Goal: Check status: Check status

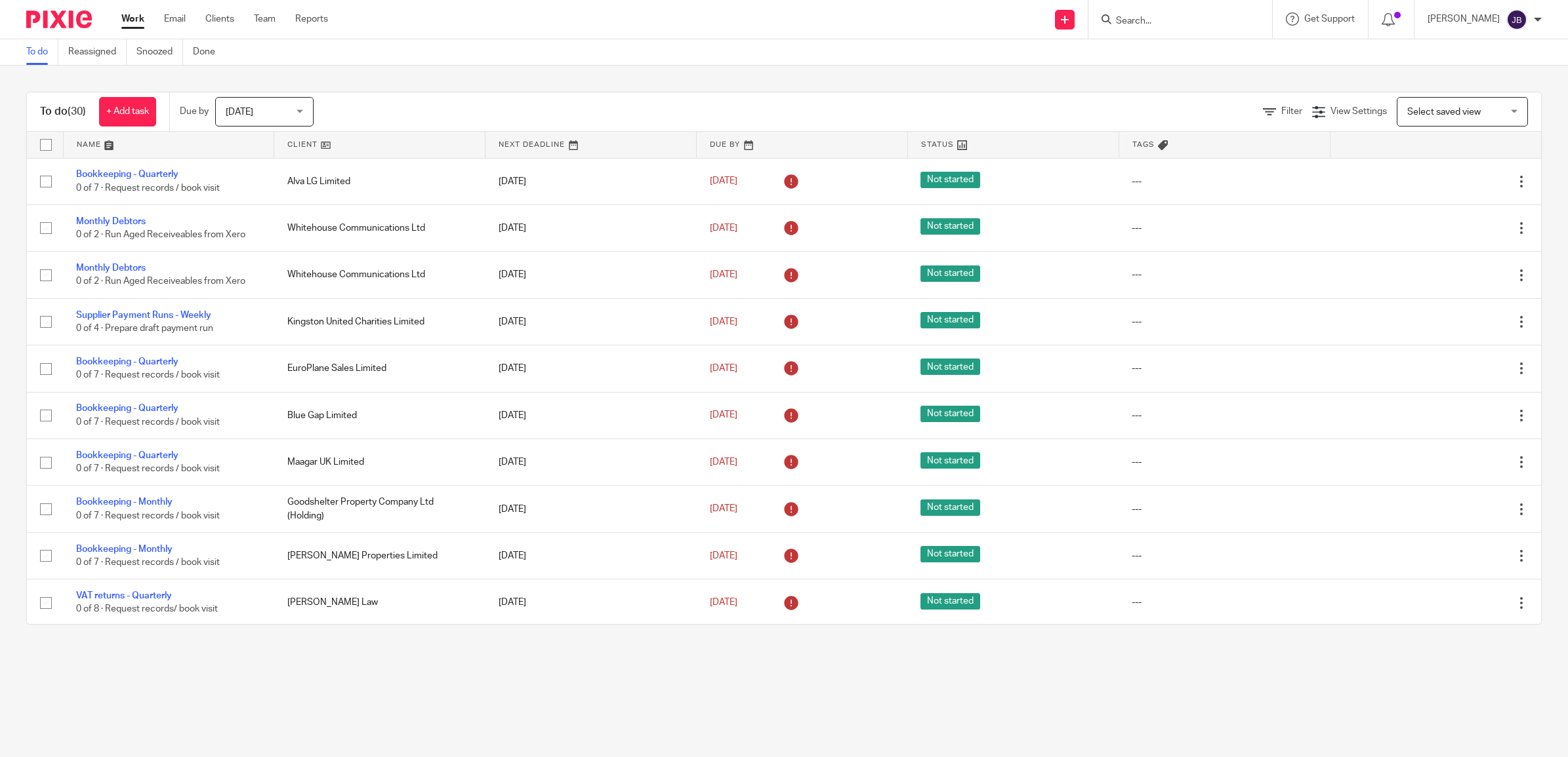
click at [1142, 21] on input "Search" at bounding box center [1173, 21] width 118 height 12
type input "paul gilmartin"
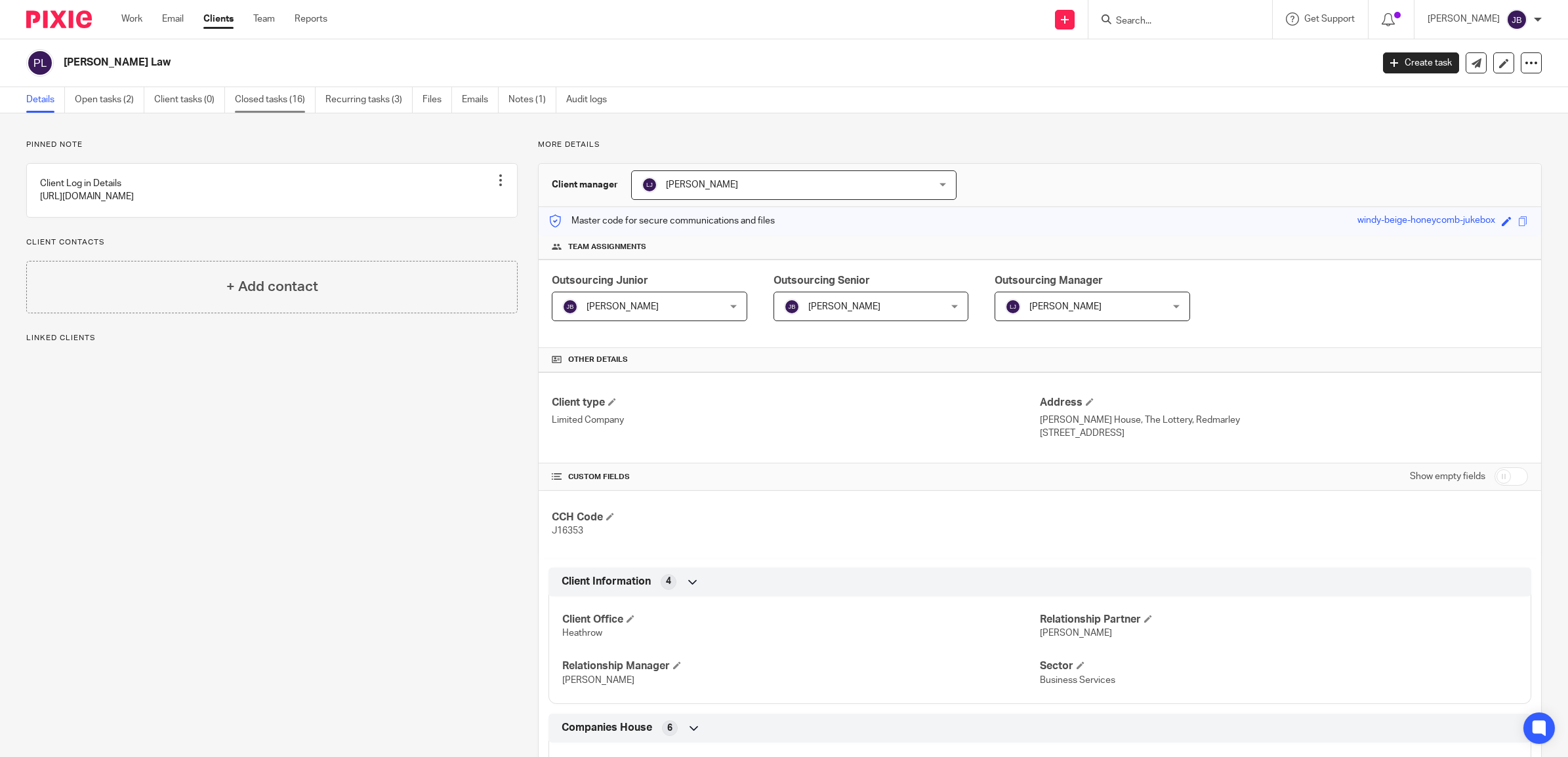
click at [243, 99] on link "Closed tasks (16)" at bounding box center [275, 100] width 81 height 26
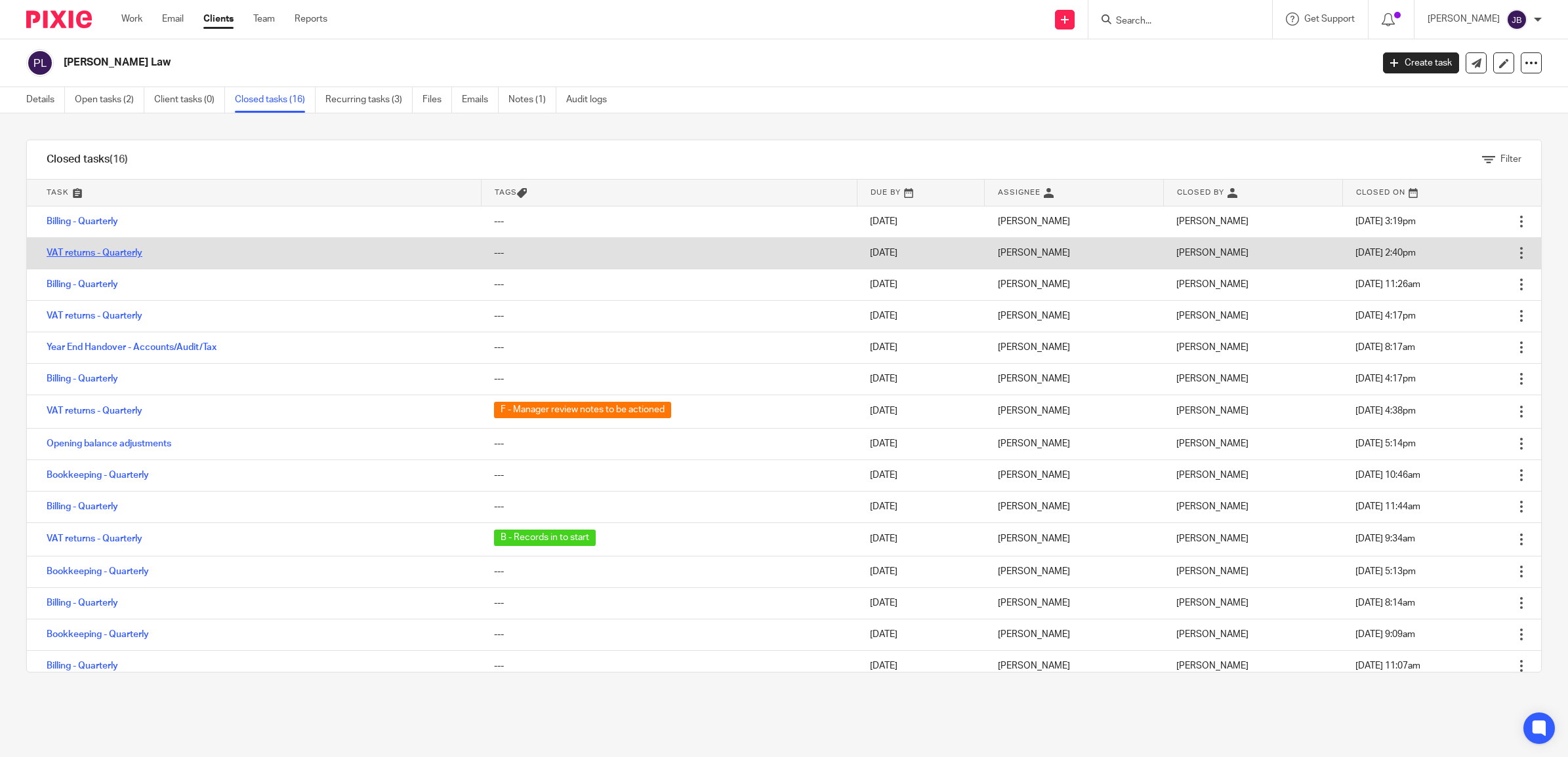
click at [117, 249] on link "VAT returns - Quarterly" at bounding box center [94, 253] width 96 height 9
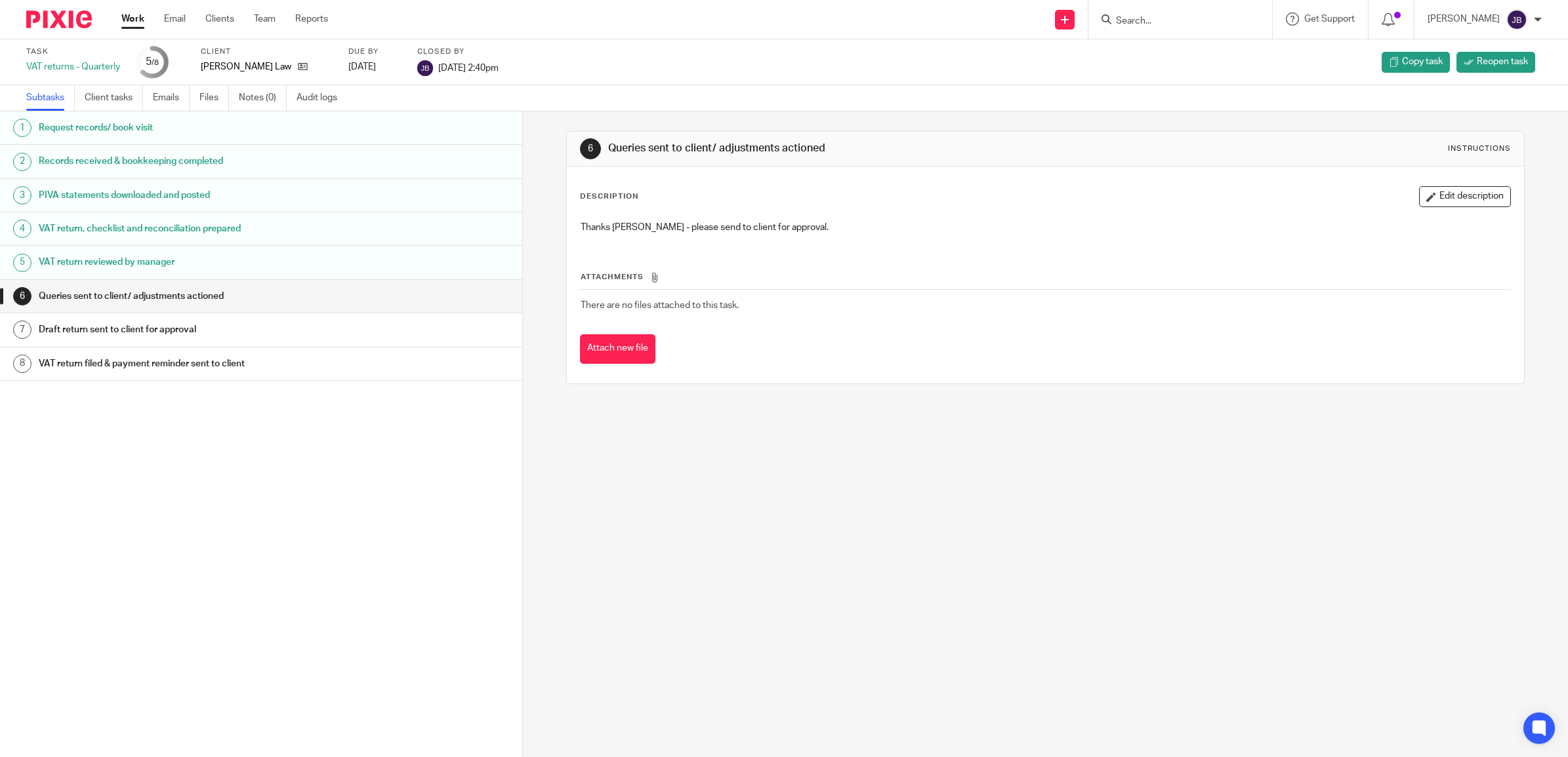
click at [197, 260] on h1 "VAT return reviewed by manager" at bounding box center [196, 262] width 314 height 20
click at [192, 224] on h1 "VAT return, checklist and reconciliation prepared" at bounding box center [196, 229] width 314 height 20
click at [192, 260] on h1 "VAT return reviewed by manager" at bounding box center [196, 262] width 314 height 20
click at [185, 290] on h1 "Queries sent to client/ adjustments actioned" at bounding box center [196, 296] width 314 height 20
click at [141, 17] on link "Work" at bounding box center [133, 19] width 23 height 13
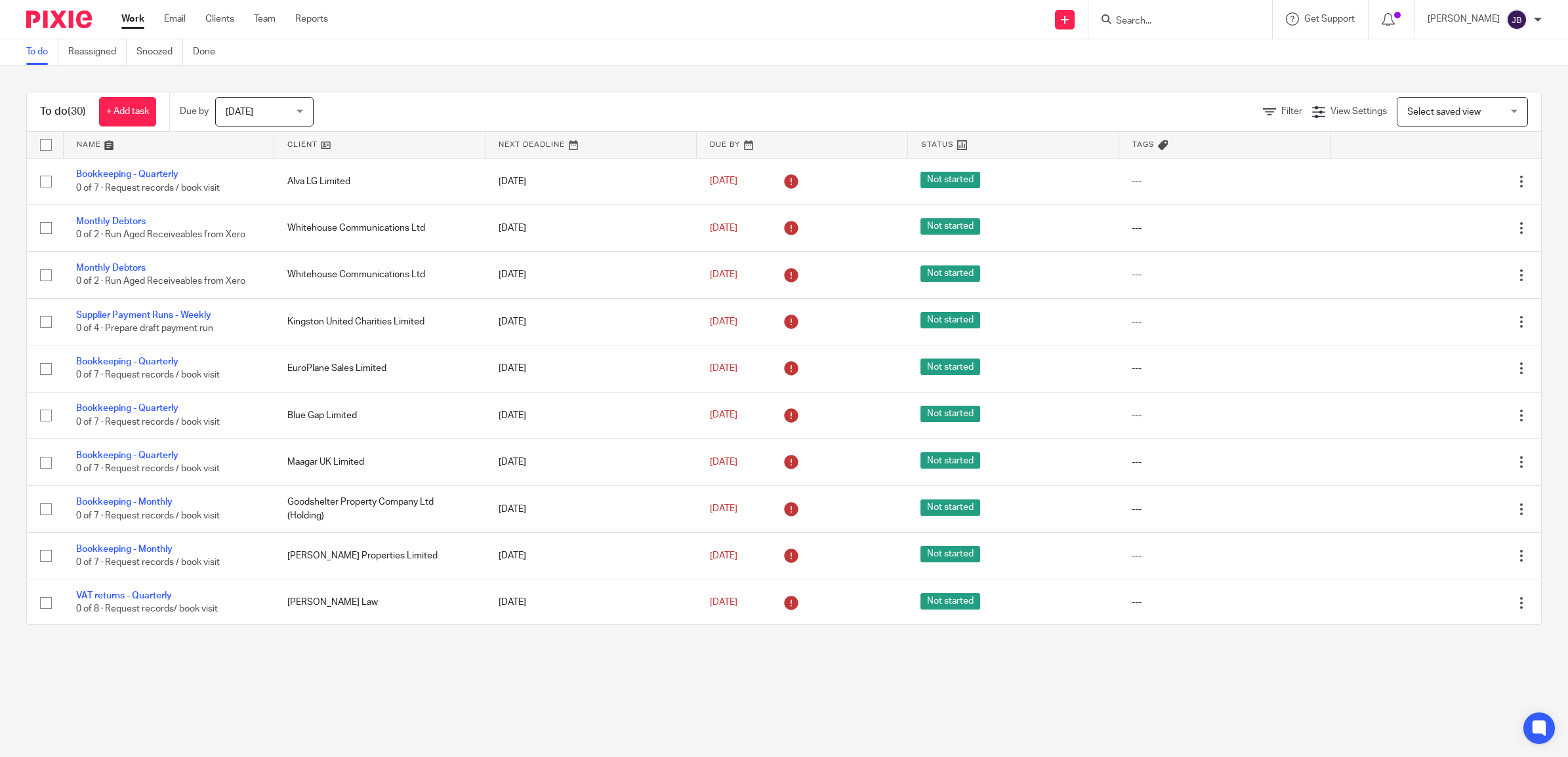
click at [1143, 21] on input "Search" at bounding box center [1173, 21] width 118 height 12
type input "paul gilmartin"
click at [1195, 52] on link at bounding box center [1209, 51] width 195 height 20
